Goal: Navigation & Orientation: Find specific page/section

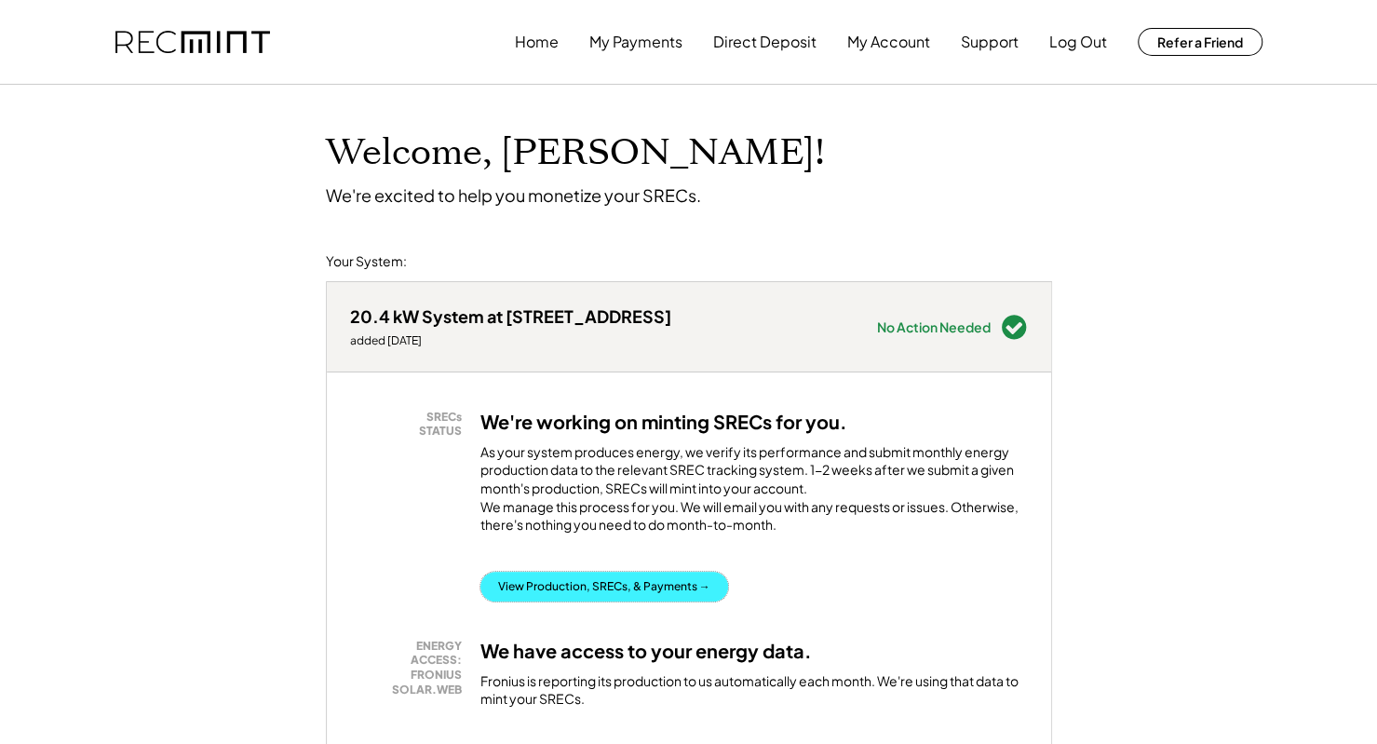
click at [629, 601] on button "View Production, SRECs, & Payments →" at bounding box center [604, 587] width 248 height 30
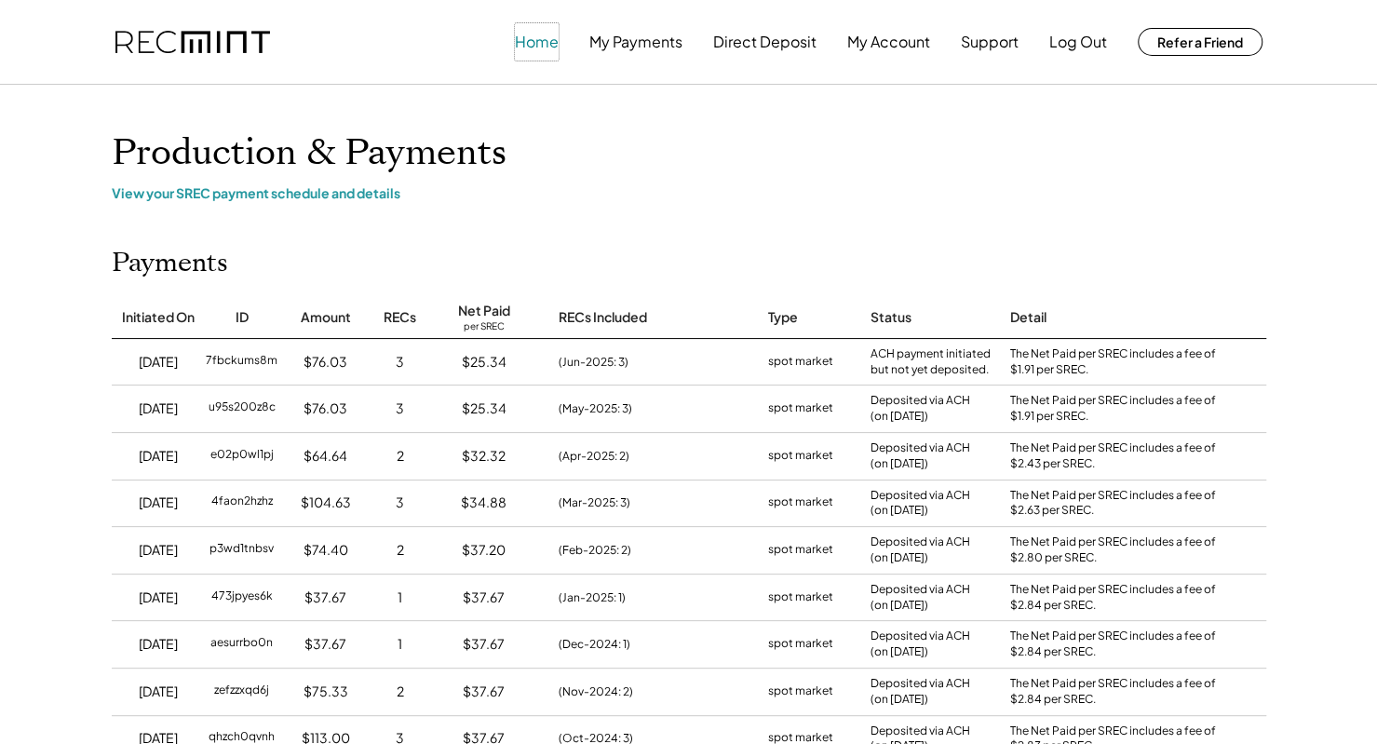
click at [527, 44] on button "Home" at bounding box center [537, 41] width 44 height 37
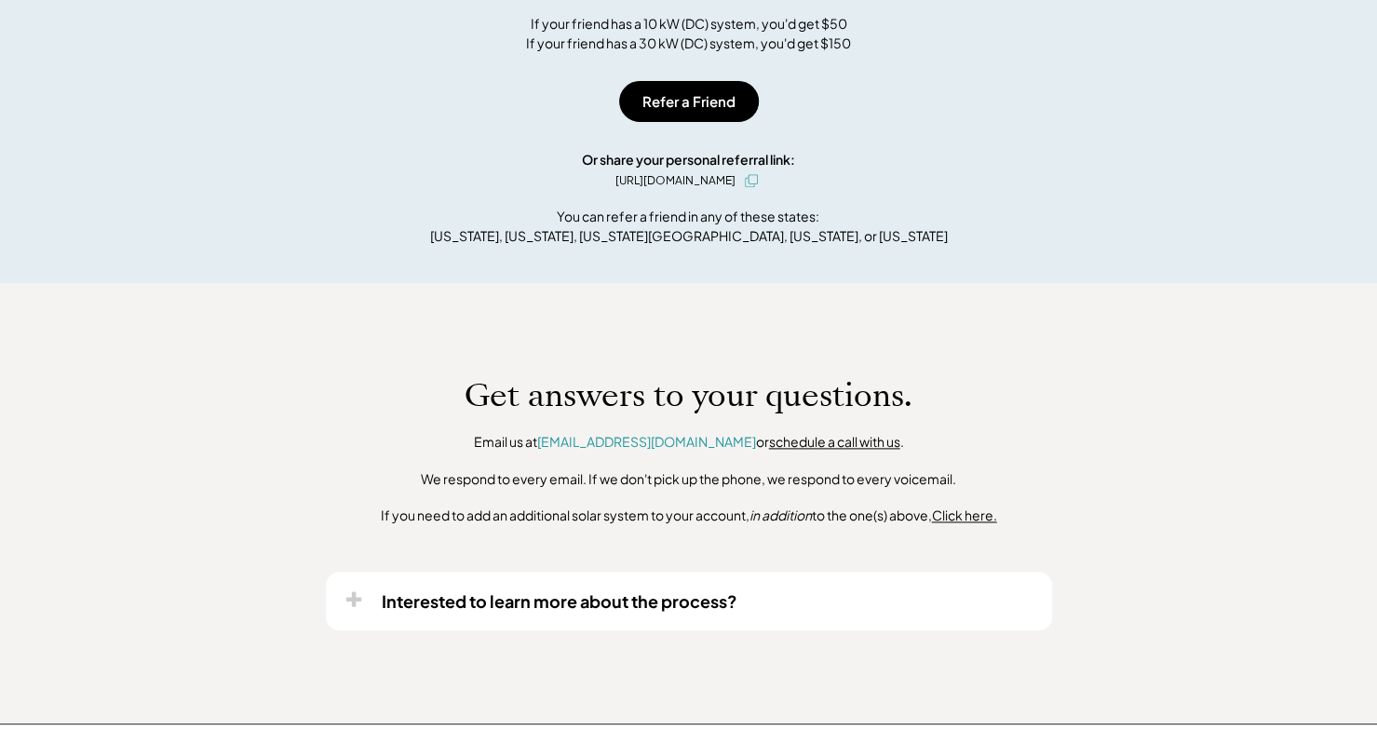
scroll to position [1482, 0]
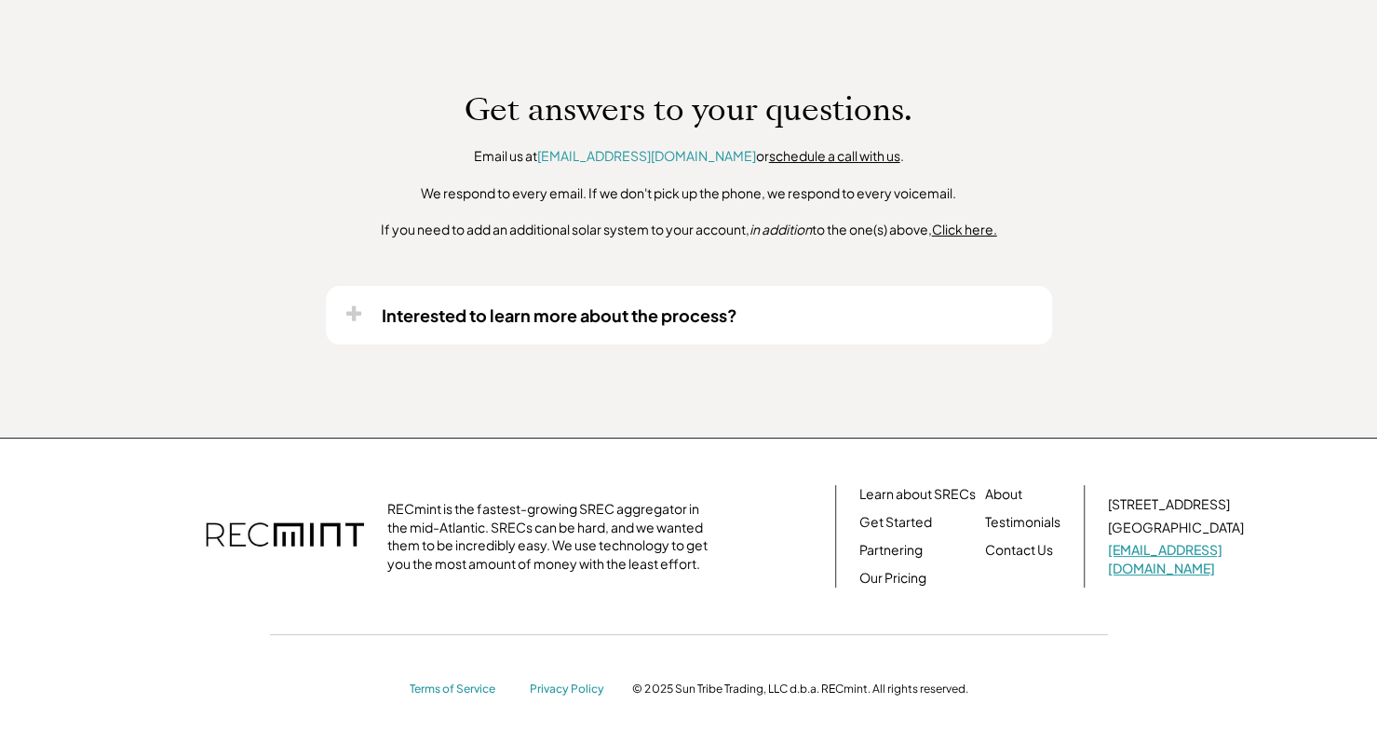
drag, startPoint x: 1095, startPoint y: 562, endPoint x: 1251, endPoint y: 569, distance: 156.5
click at [1251, 569] on div "RECmint is the fastest-growing SREC aggregator in the mid-Atlantic. SRECs can b…" at bounding box center [689, 536] width 1154 height 102
drag, startPoint x: 1251, startPoint y: 569, endPoint x: 1078, endPoint y: 563, distance: 173.3
click at [1078, 563] on div "RECmint is the fastest-growing SREC aggregator in the mid-Atlantic. SRECs can b…" at bounding box center [689, 536] width 1154 height 102
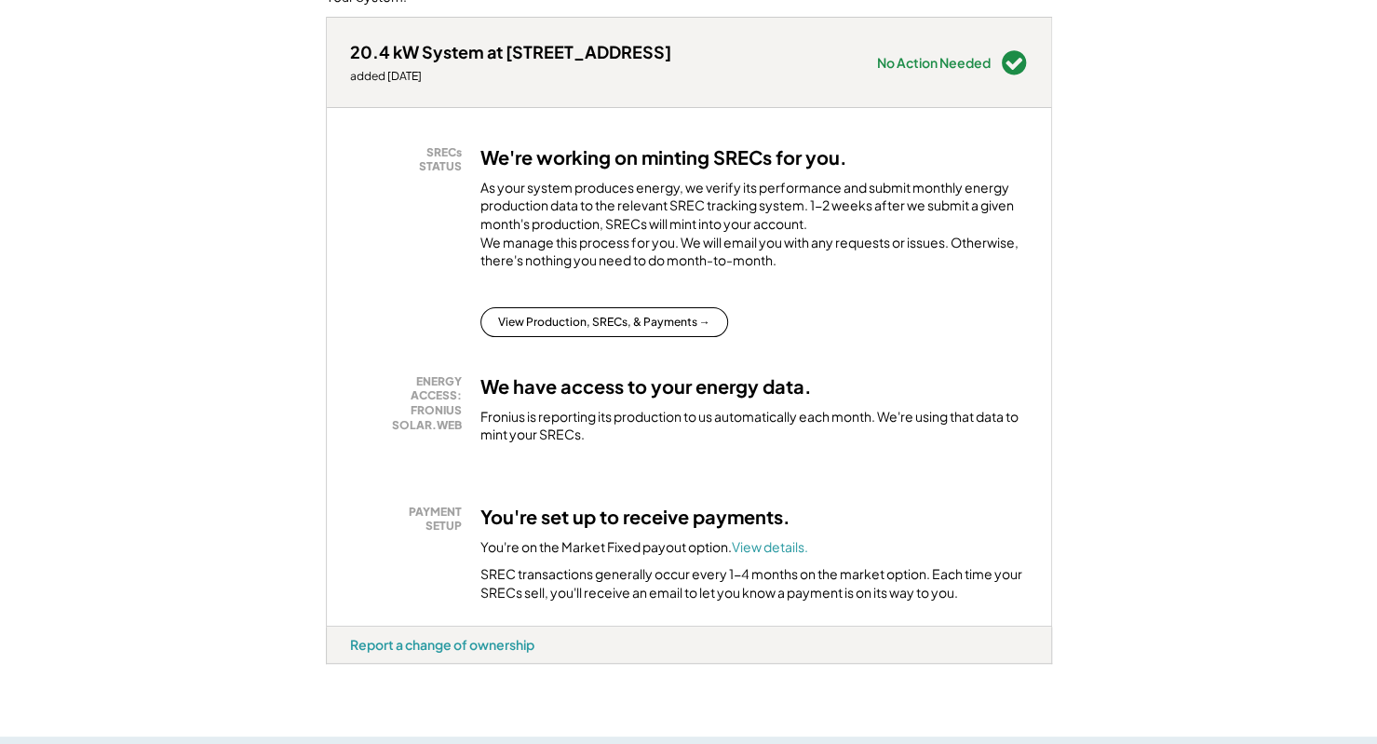
scroll to position [0, 0]
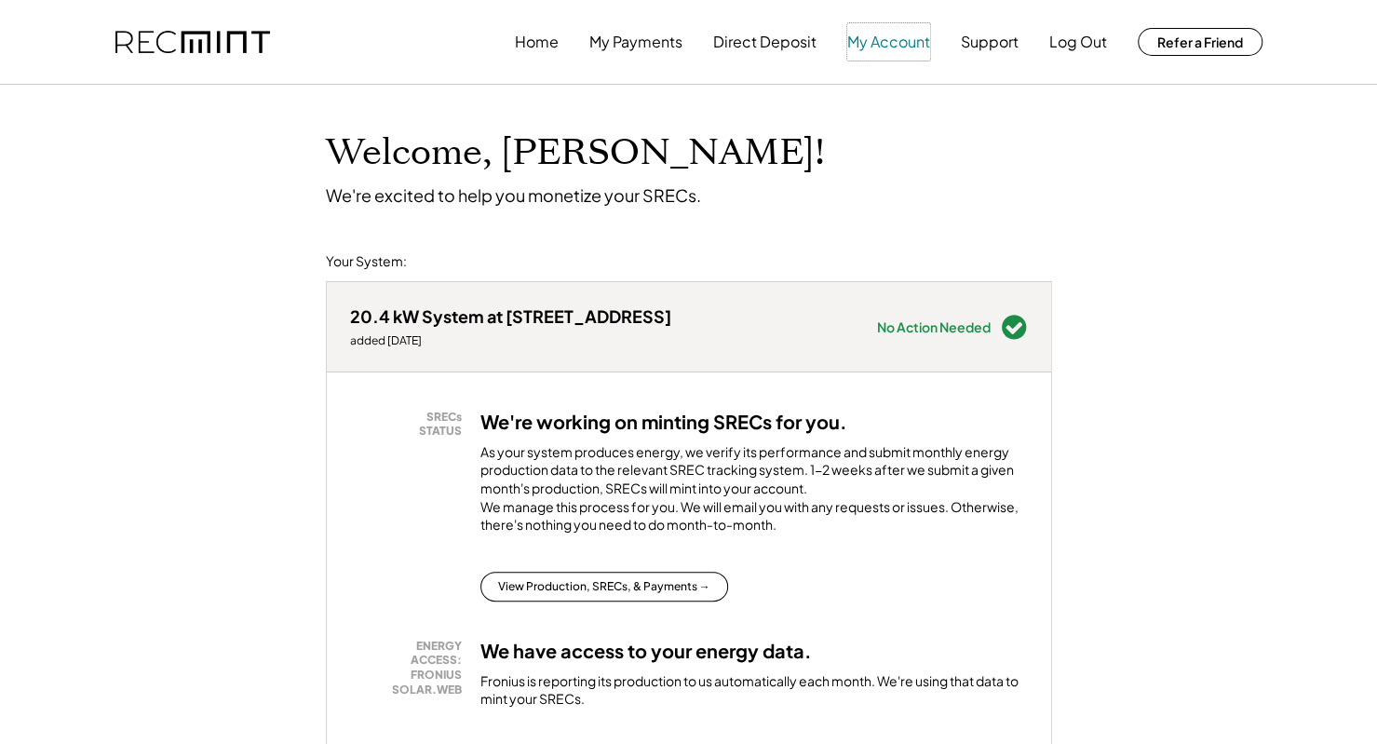
click at [904, 48] on button "My Account" at bounding box center [888, 41] width 83 height 37
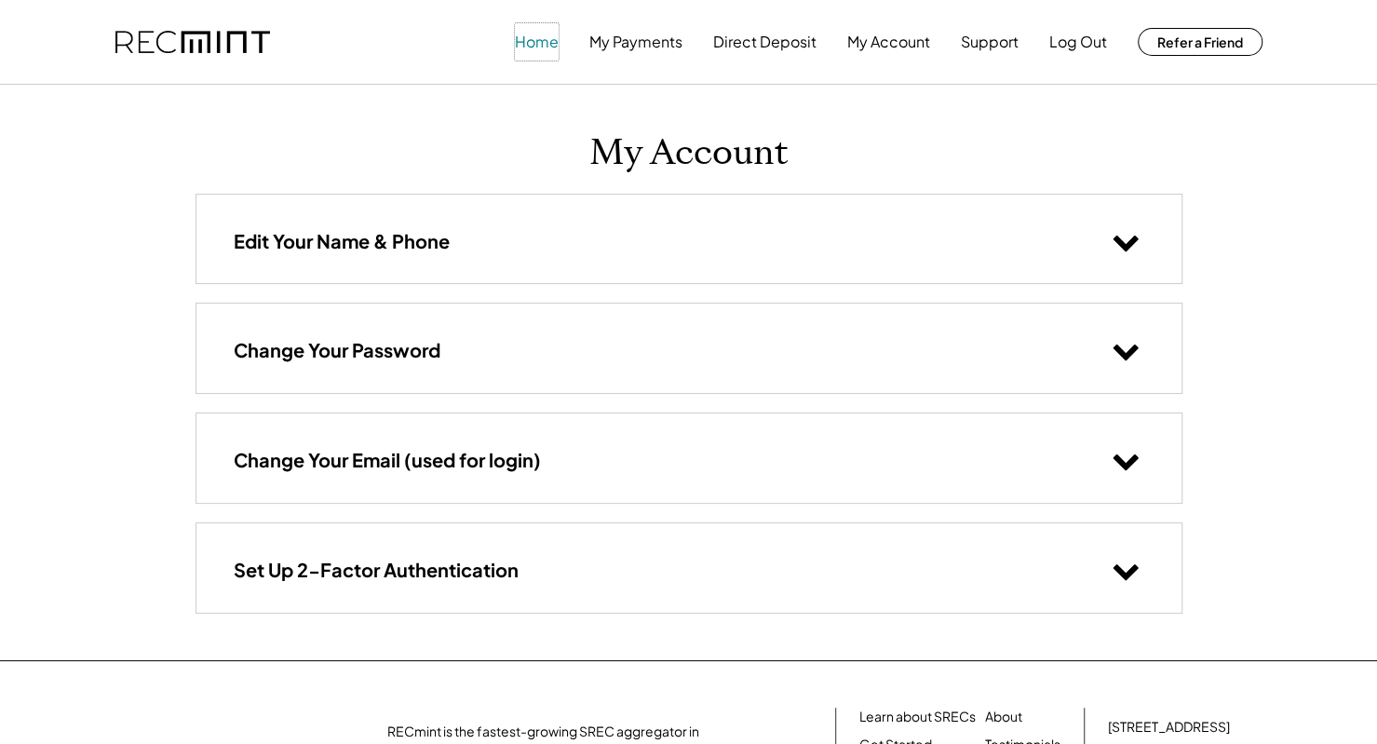
click at [549, 44] on button "Home" at bounding box center [537, 41] width 44 height 37
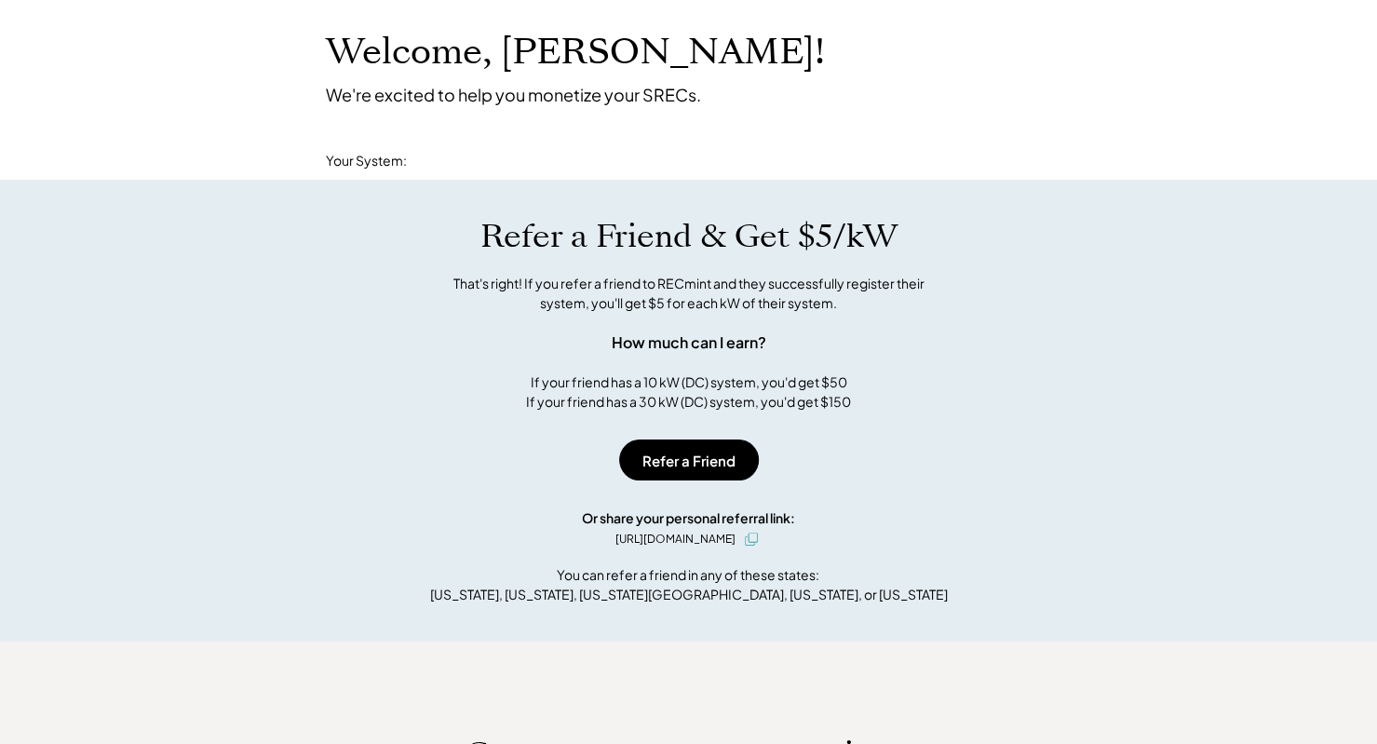
scroll to position [193, 0]
